Goal: Transaction & Acquisition: Purchase product/service

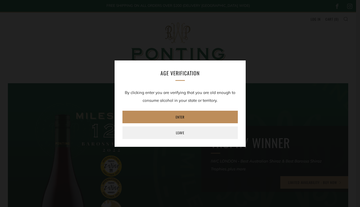
click at [179, 119] on link "Enter" at bounding box center [179, 117] width 115 height 13
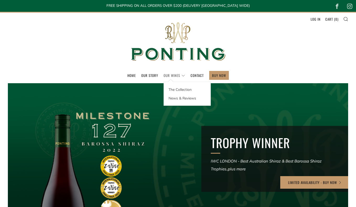
click at [175, 76] on link "Our Wines" at bounding box center [175, 75] width 22 height 8
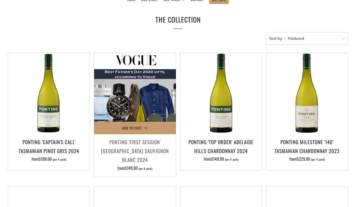
scroll to position [79, 0]
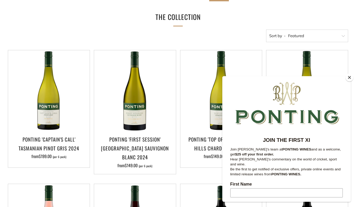
click at [351, 77] on button "Close" at bounding box center [350, 78] width 8 height 8
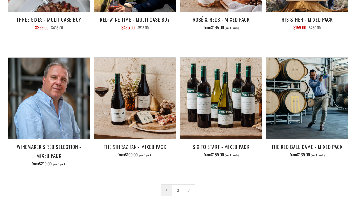
scroll to position [787, 0]
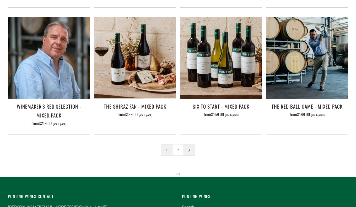
click at [186, 145] on link at bounding box center [189, 150] width 11 height 11
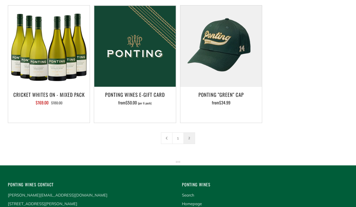
scroll to position [131, 0]
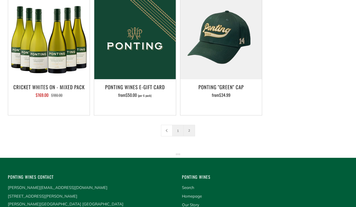
click at [174, 129] on link "1" at bounding box center [178, 130] width 11 height 11
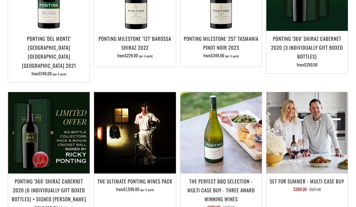
scroll to position [446, 0]
